Goal: Find specific page/section: Find specific page/section

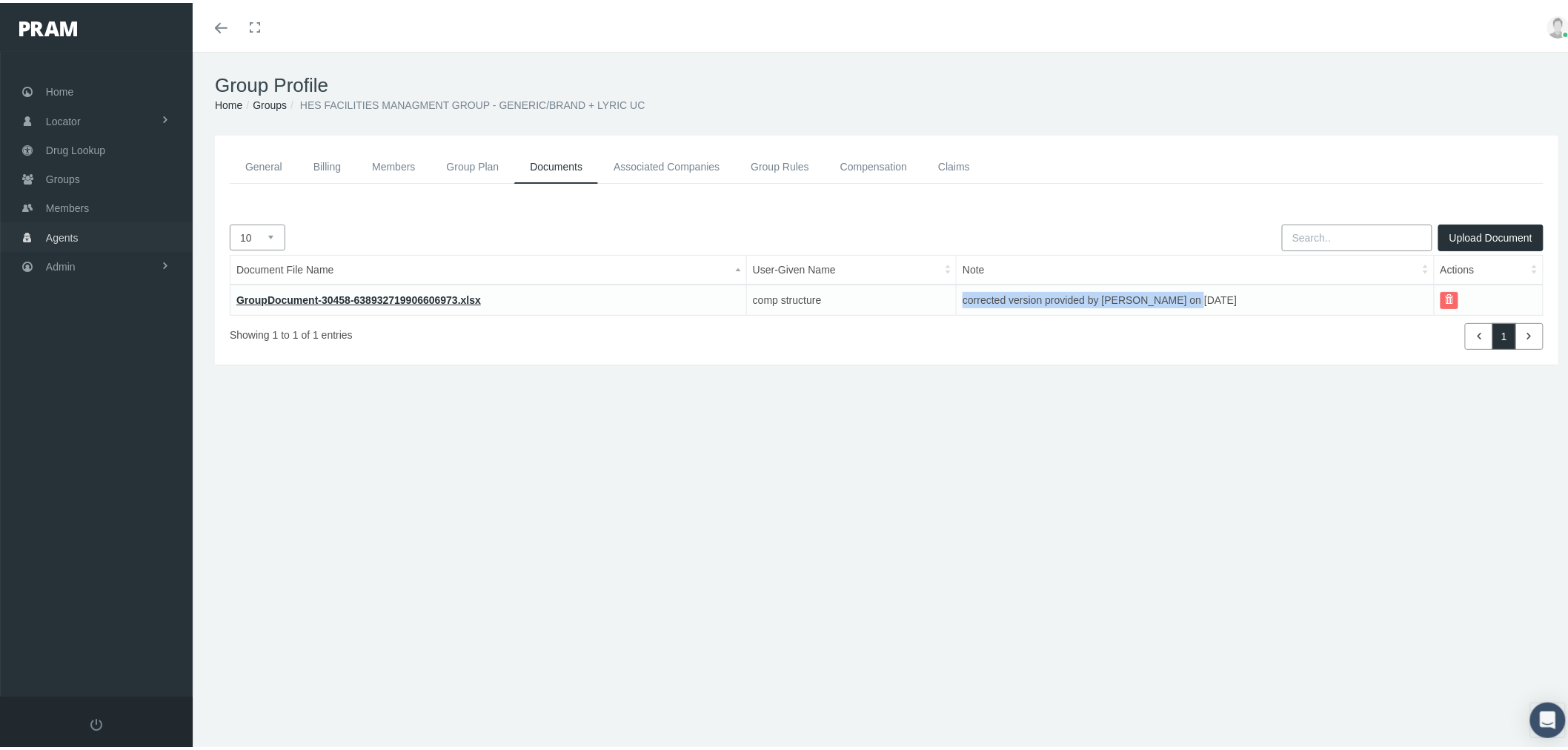
click at [79, 238] on link "Agents" at bounding box center [96, 234] width 193 height 29
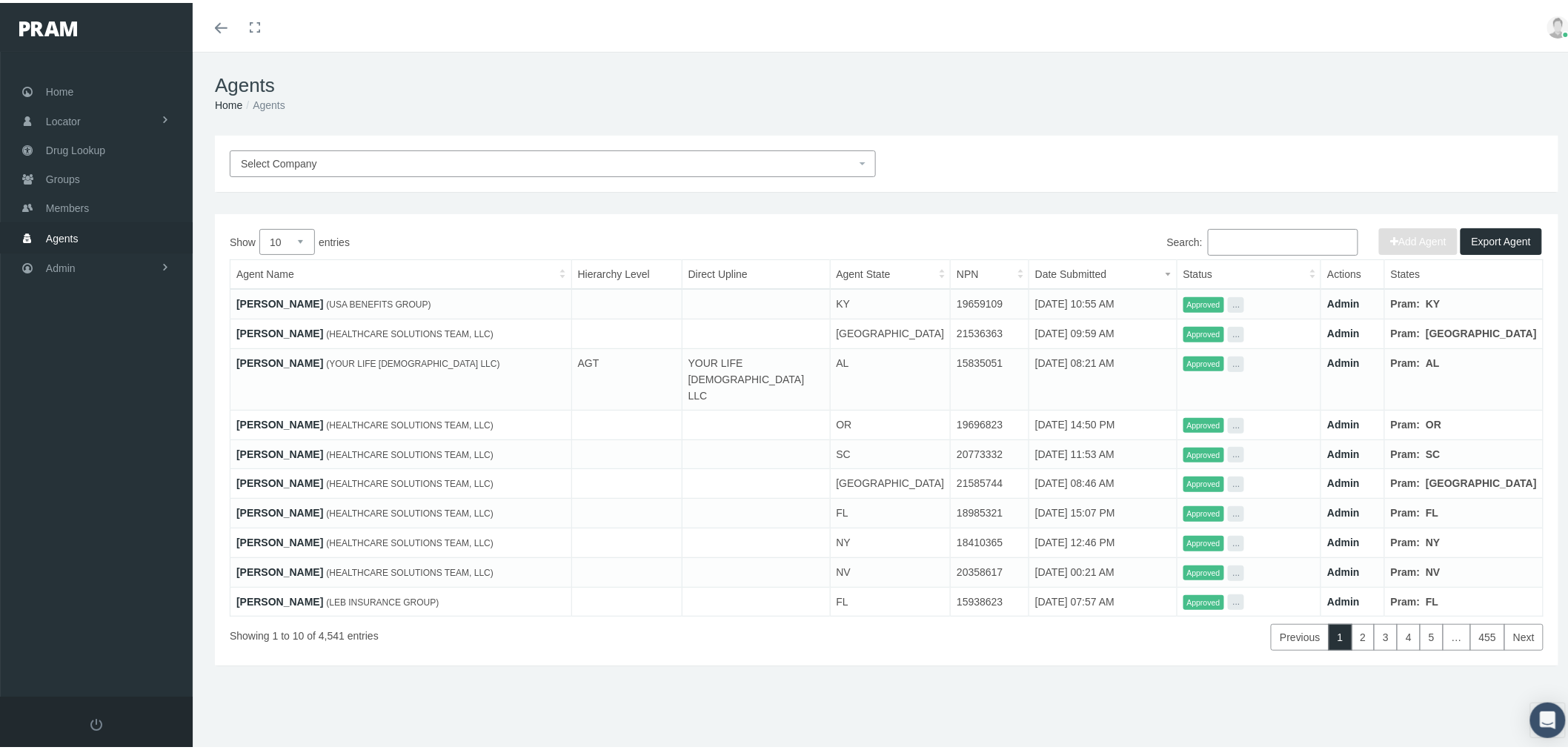
click at [1306, 238] on input "Search:" at bounding box center [1283, 239] width 151 height 26
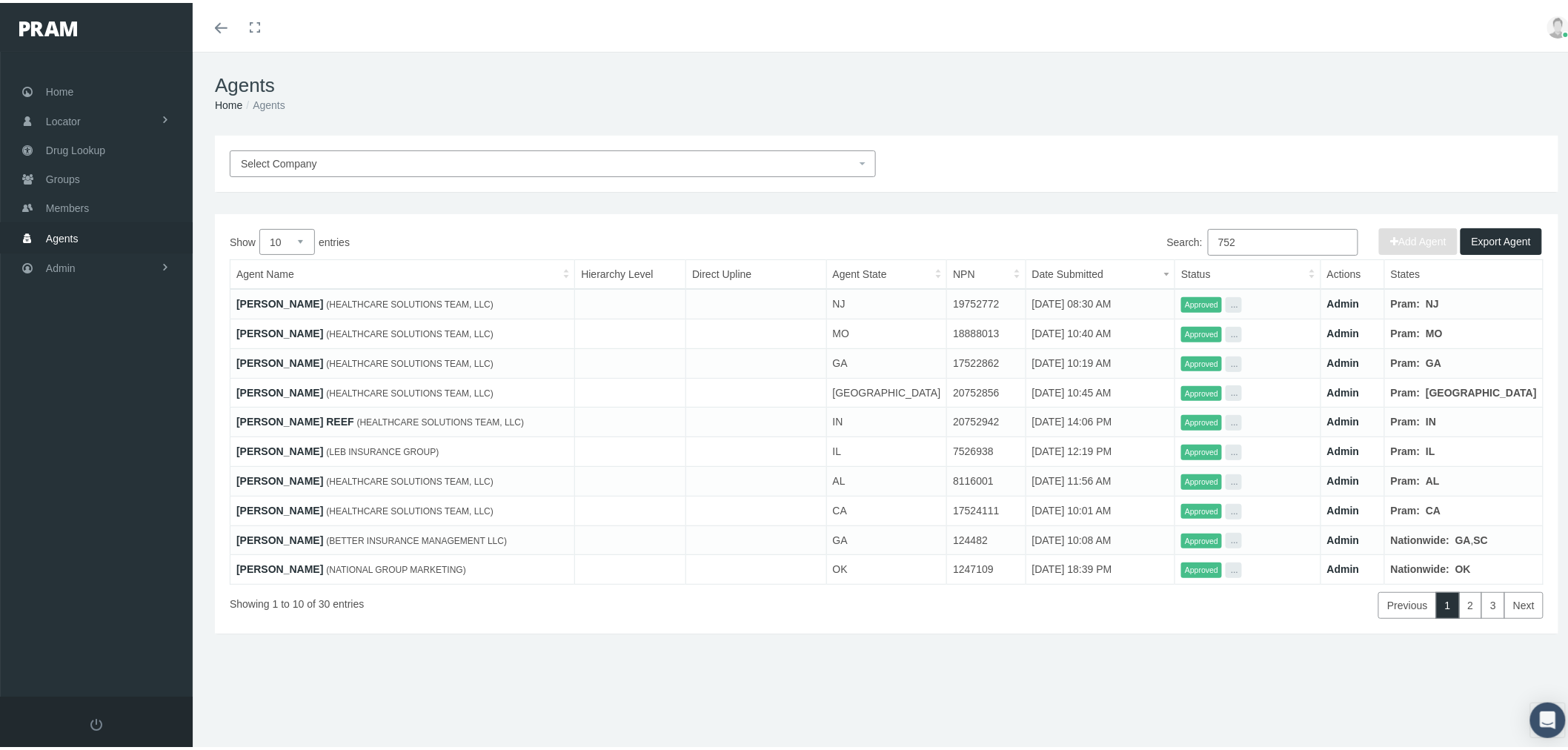
type input "752"
click at [296, 245] on select "10 25 50 100" at bounding box center [287, 239] width 56 height 26
select select "50"
click at [259, 226] on select "10 25 50 100" at bounding box center [287, 239] width 56 height 26
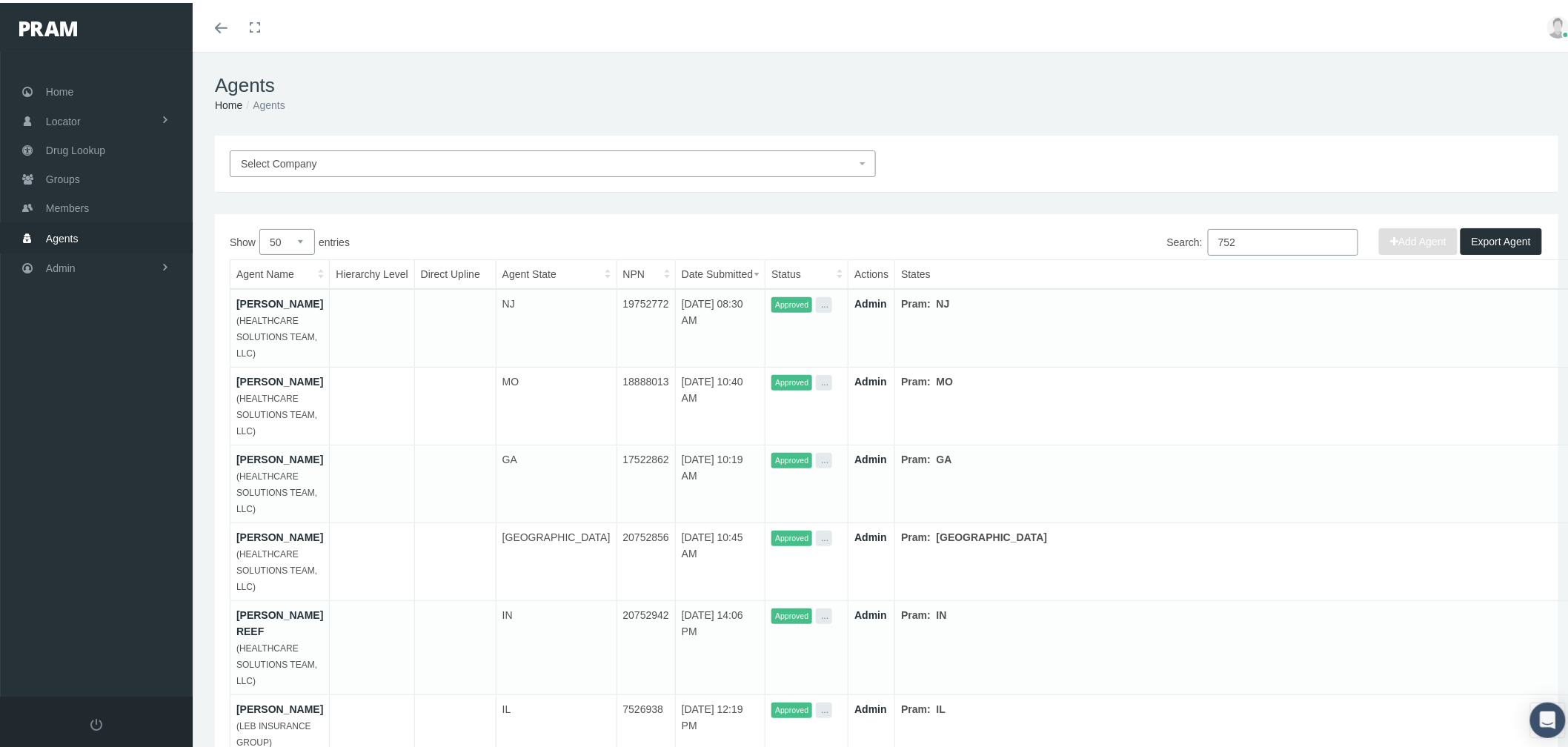
drag, startPoint x: 1246, startPoint y: 234, endPoint x: 1191, endPoint y: 229, distance: 55.2
click at [1191, 229] on label "Search: 752" at bounding box center [1263, 239] width 191 height 26
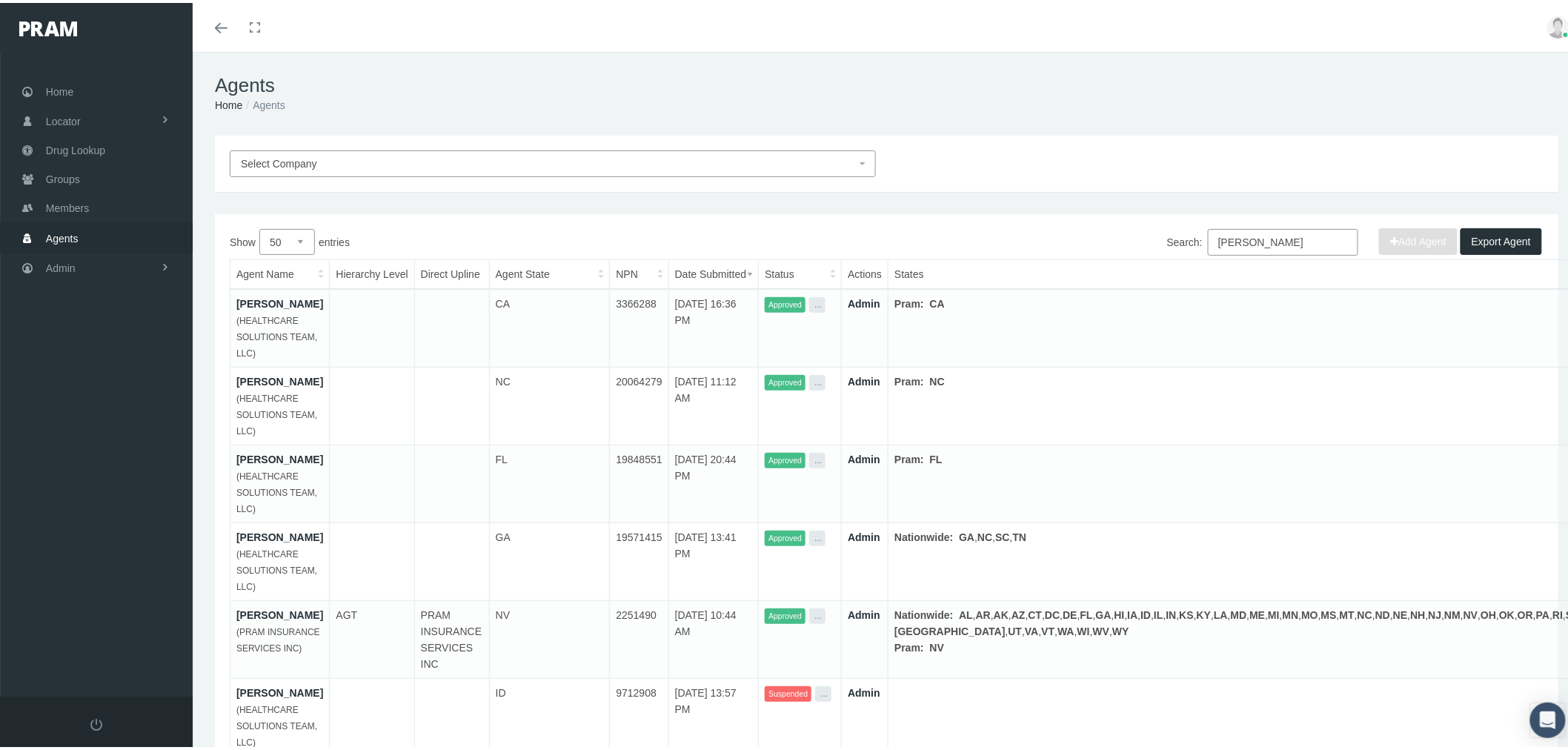
type input "[PERSON_NAME]"
click at [281, 606] on link "[PERSON_NAME]" at bounding box center [279, 612] width 86 height 12
